Goal: Transaction & Acquisition: Book appointment/travel/reservation

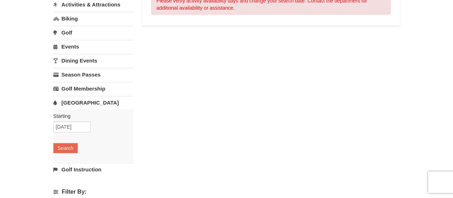
scroll to position [92, 0]
click at [61, 147] on button "Search" at bounding box center [65, 147] width 24 height 10
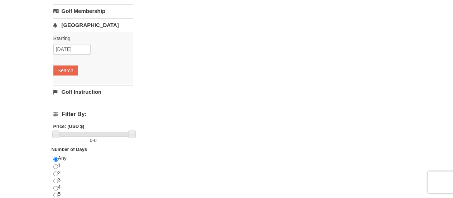
scroll to position [185, 0]
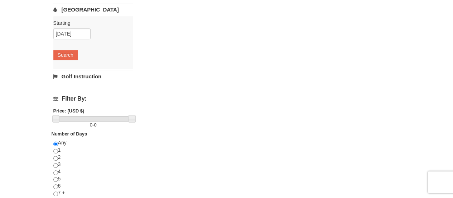
click at [84, 98] on h4 "Filter By:" at bounding box center [93, 98] width 80 height 6
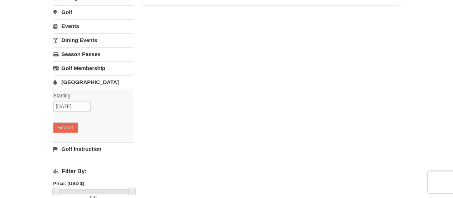
scroll to position [114, 0]
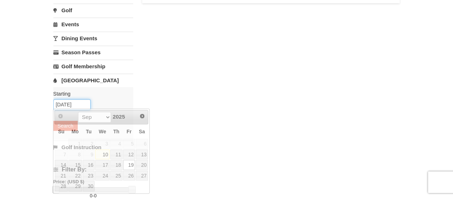
click at [66, 100] on input "[DATE]" at bounding box center [71, 104] width 37 height 11
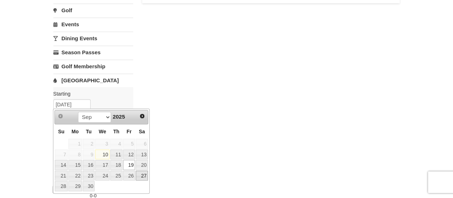
click at [142, 176] on link "27" at bounding box center [142, 175] width 12 height 10
type input "09/27/2025"
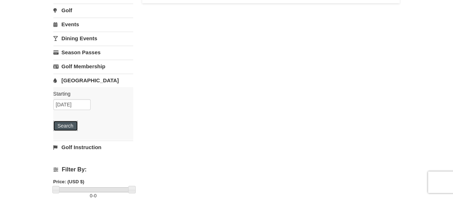
click at [65, 127] on button "Search" at bounding box center [65, 125] width 24 height 10
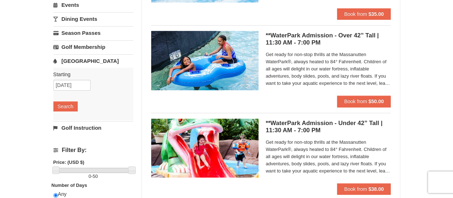
scroll to position [133, 0]
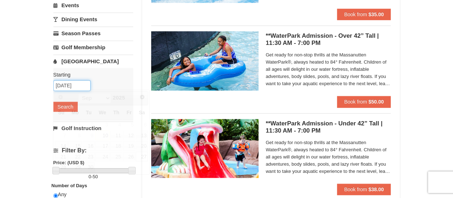
click at [79, 81] on input "09/27/2025" at bounding box center [71, 85] width 37 height 11
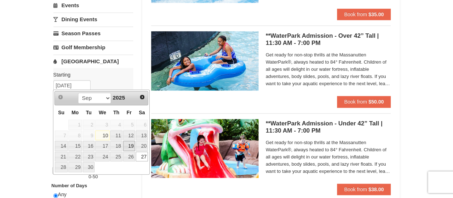
click at [131, 142] on link "19" at bounding box center [129, 146] width 12 height 10
type input "[DATE]"
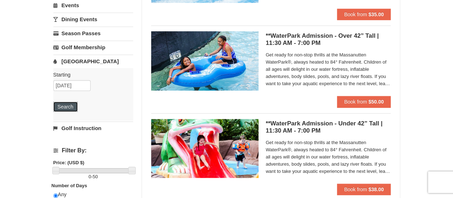
click at [67, 103] on button "Search" at bounding box center [65, 106] width 24 height 10
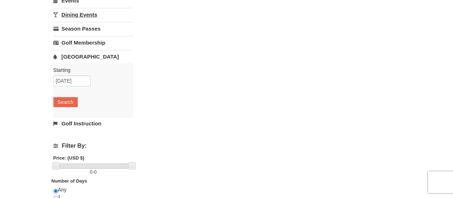
scroll to position [146, 0]
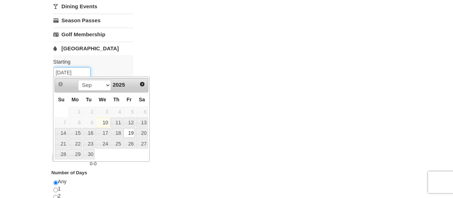
click at [80, 72] on input "[DATE]" at bounding box center [71, 72] width 37 height 11
click at [142, 136] on link "20" at bounding box center [142, 133] width 12 height 10
type input "[DATE]"
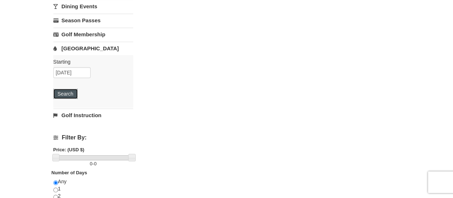
click at [67, 92] on button "Search" at bounding box center [65, 94] width 24 height 10
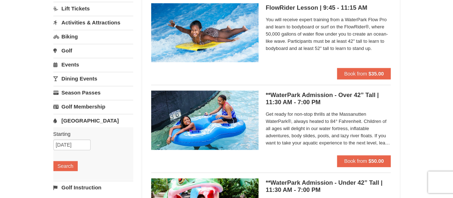
scroll to position [75, 0]
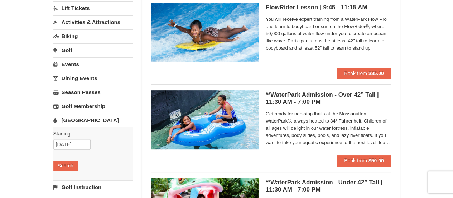
click at [196, 129] on img at bounding box center [205, 119] width 108 height 59
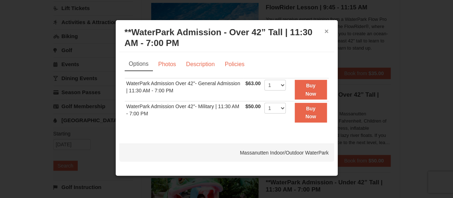
click at [327, 30] on button "×" at bounding box center [327, 31] width 4 height 7
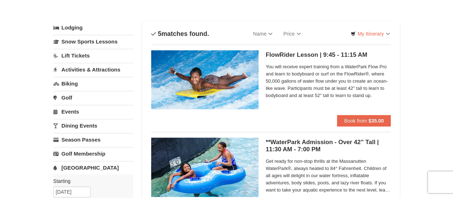
scroll to position [0, 0]
